Goal: Task Accomplishment & Management: Use online tool/utility

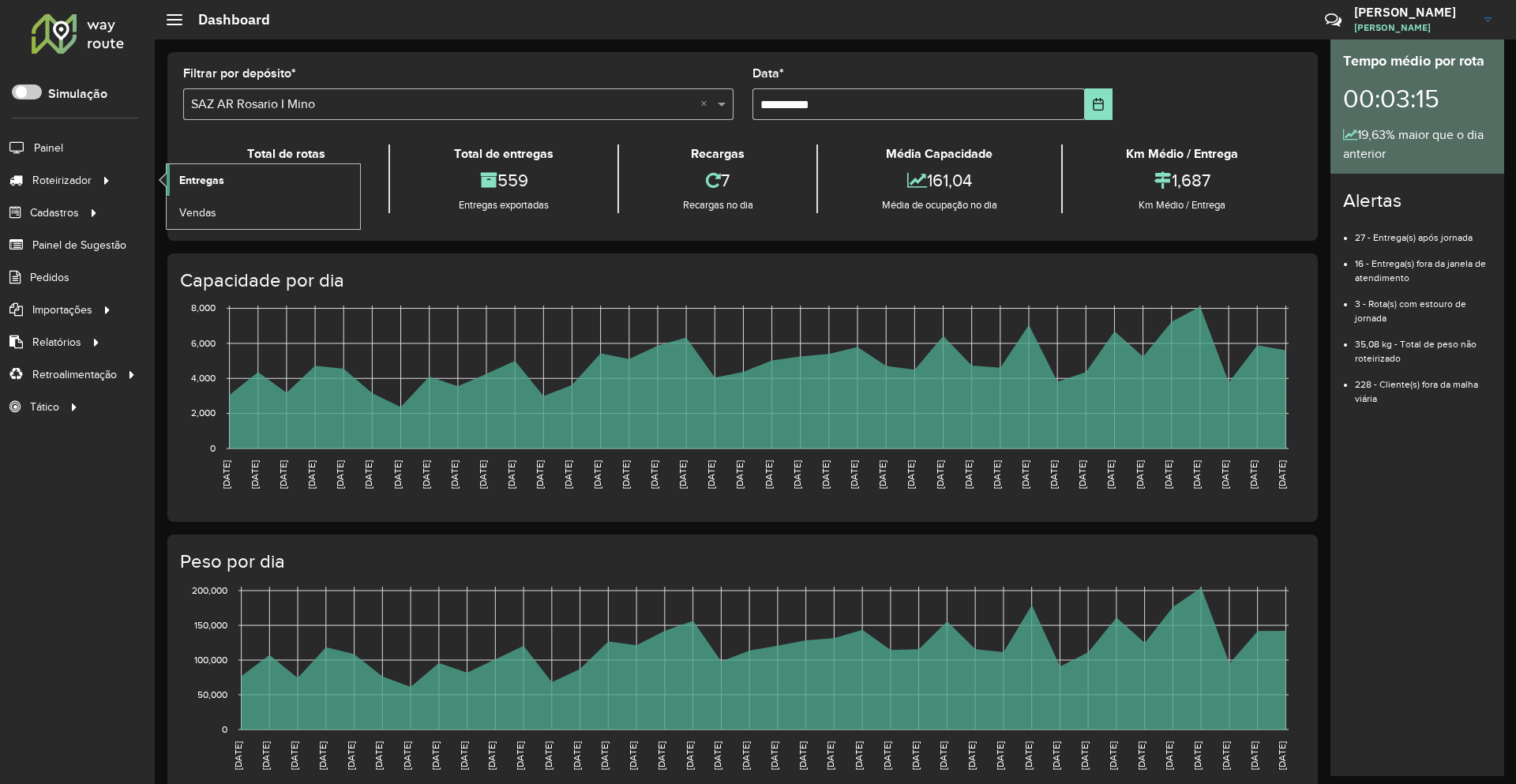
click at [189, 178] on span "Entregas" at bounding box center [202, 180] width 45 height 17
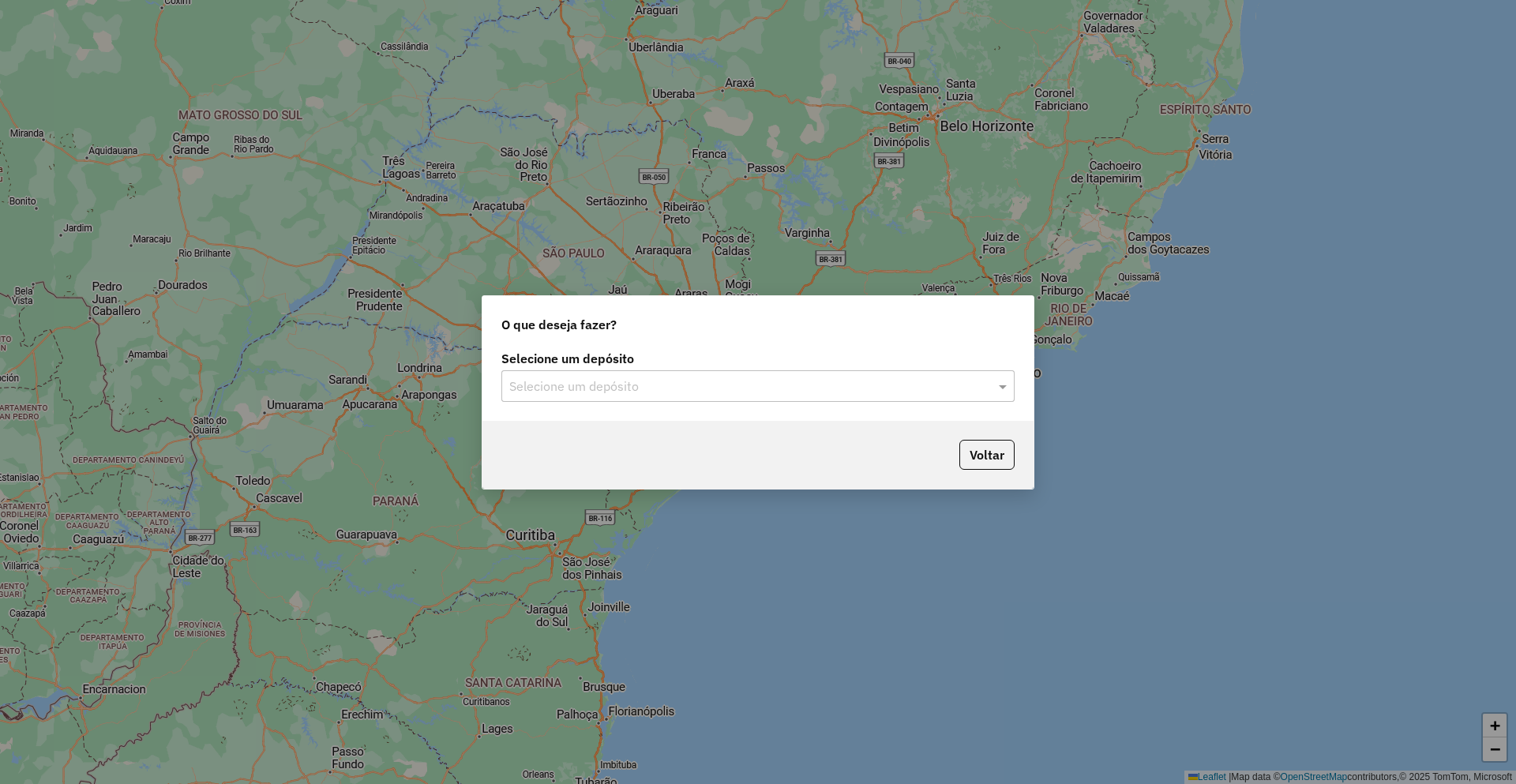
click at [540, 374] on div "Selecione um depósito" at bounding box center [758, 386] width 513 height 32
